Goal: Navigation & Orientation: Go to known website

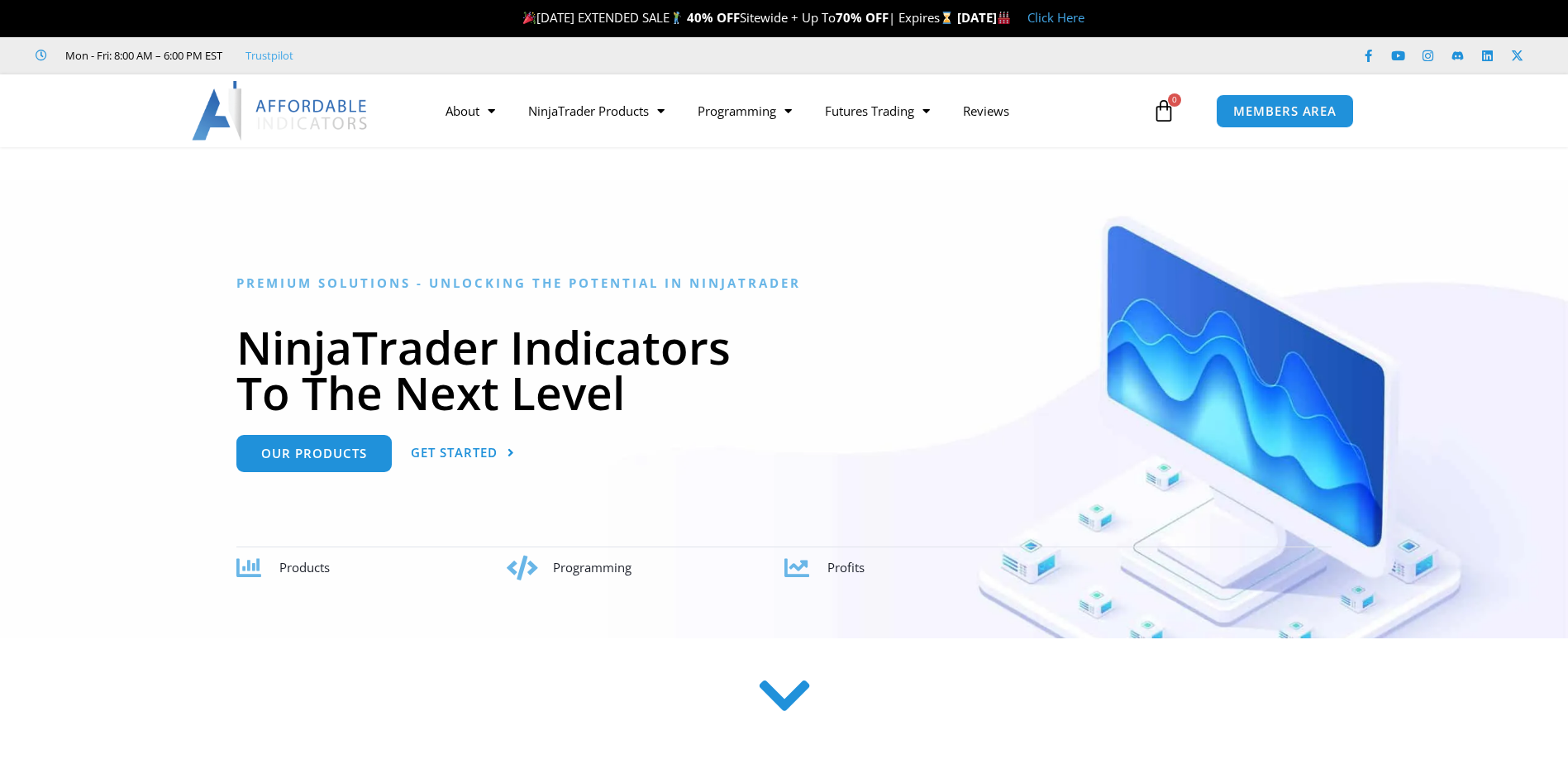
click at [273, 89] on img at bounding box center [280, 111] width 178 height 60
click at [1375, 50] on icon at bounding box center [1368, 56] width 13 height 13
click at [1421, 55] on link "Instagram" at bounding box center [1428, 56] width 30 height 30
click at [1460, 61] on icon at bounding box center [1458, 56] width 13 height 13
